Goal: Information Seeking & Learning: Learn about a topic

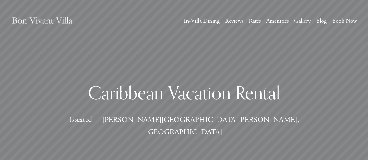
click at [341, 19] on link "Book Now" at bounding box center [344, 21] width 25 height 10
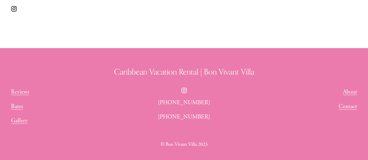
scroll to position [375, 0]
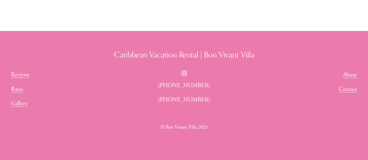
click at [17, 89] on link "Rates" at bounding box center [17, 89] width 12 height 9
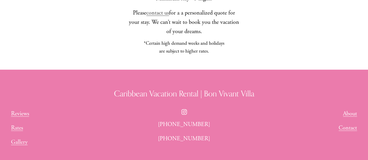
scroll to position [596, 0]
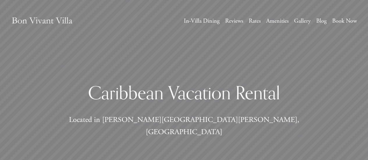
click at [343, 21] on link "Book Now" at bounding box center [344, 21] width 25 height 10
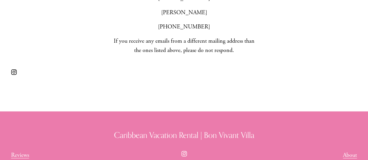
scroll to position [375, 0]
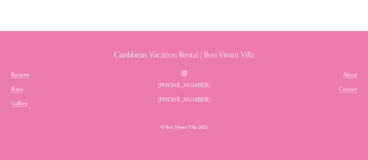
click at [353, 90] on link "Contact" at bounding box center [347, 89] width 18 height 9
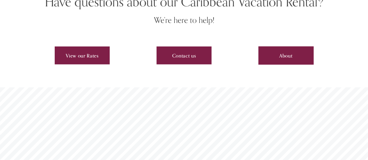
scroll to position [1716, 0]
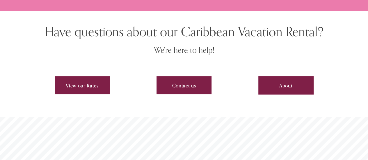
click at [87, 76] on link "View our Rates" at bounding box center [82, 85] width 55 height 18
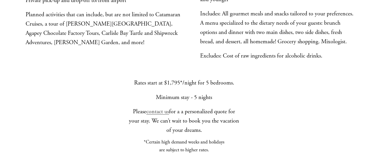
scroll to position [494, 0]
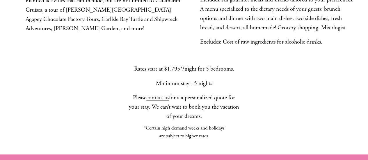
click at [156, 94] on link "contact us" at bounding box center [157, 97] width 23 height 7
